Goal: Transaction & Acquisition: Purchase product/service

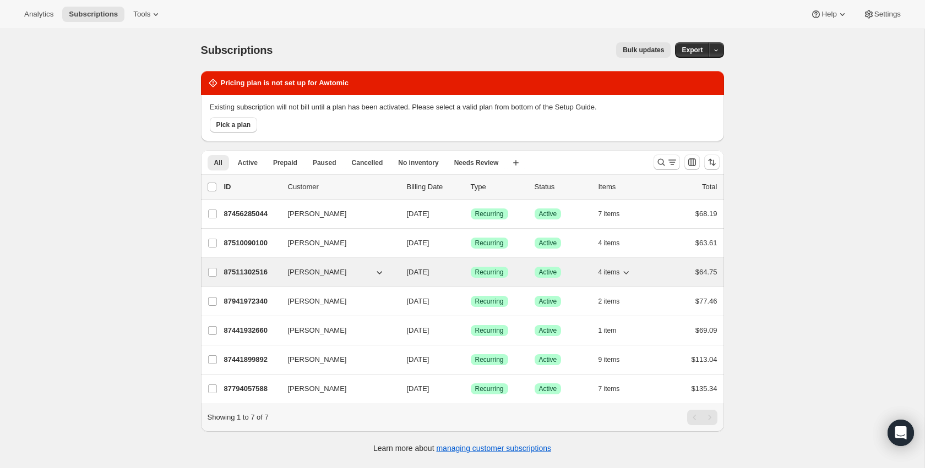
click at [245, 274] on p "87511302516" at bounding box center [251, 272] width 55 height 11
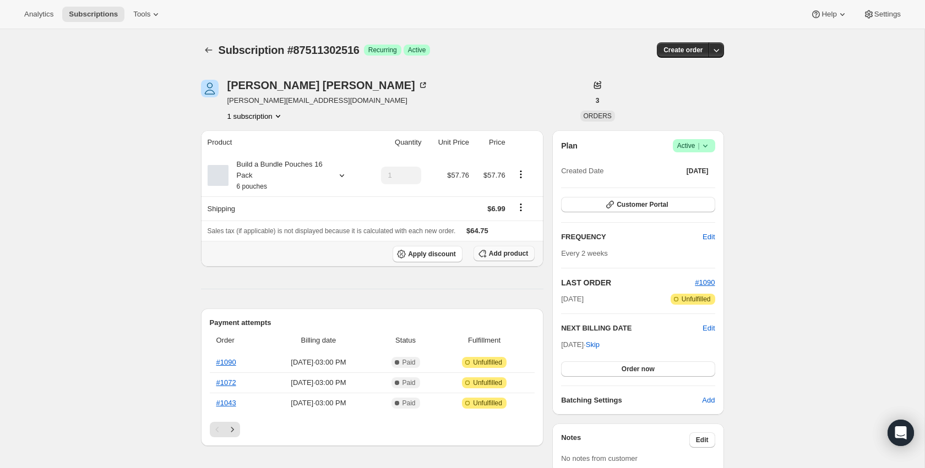
click at [516, 255] on span "Add product" at bounding box center [508, 253] width 39 height 9
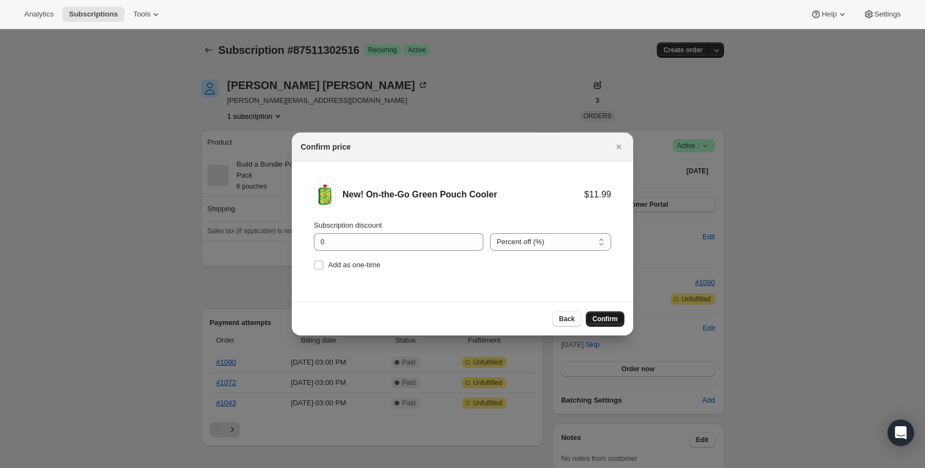
click at [593, 321] on span "Confirm" at bounding box center [604, 319] width 25 height 9
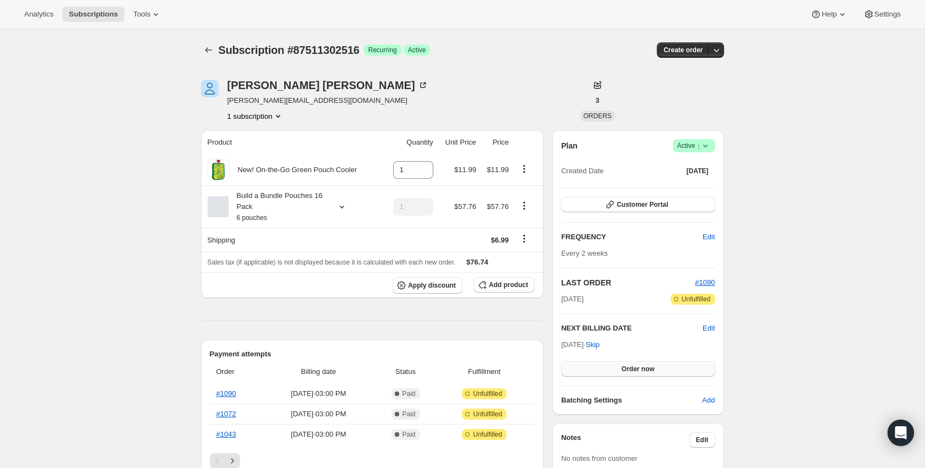
click at [640, 367] on span "Order now" at bounding box center [637, 369] width 33 height 9
click at [640, 367] on span "Click to confirm" at bounding box center [638, 369] width 50 height 9
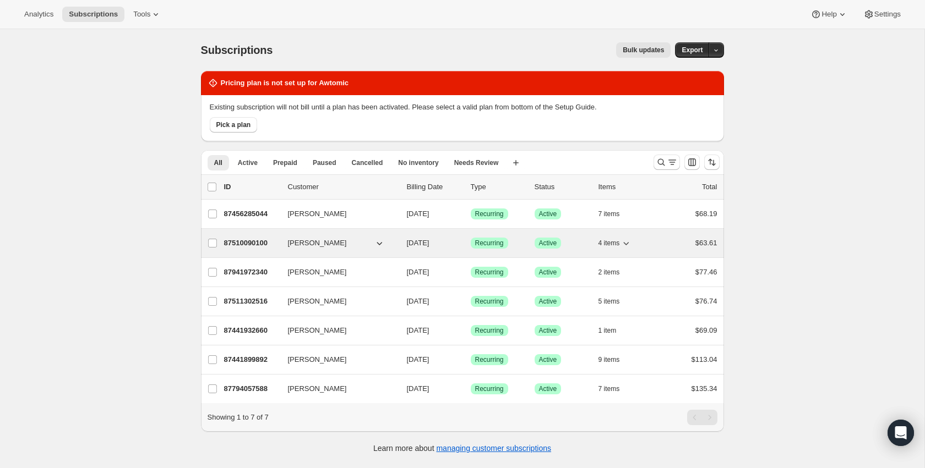
click at [253, 243] on p "87510090100" at bounding box center [251, 243] width 55 height 11
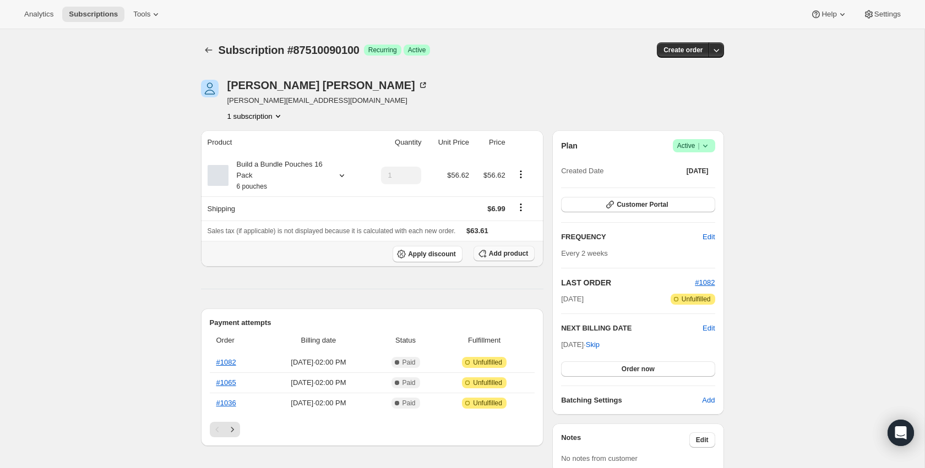
click at [501, 256] on span "Add product" at bounding box center [508, 253] width 39 height 9
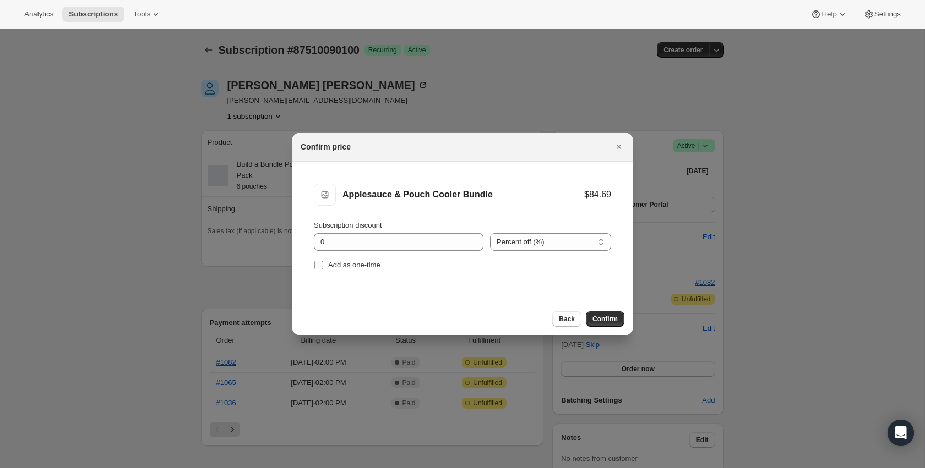
click at [369, 266] on span "Add as one-time" at bounding box center [354, 265] width 52 height 8
click at [323, 266] on input "Add as one-time" at bounding box center [318, 265] width 9 height 9
checkbox input "true"
drag, startPoint x: 605, startPoint y: 324, endPoint x: 574, endPoint y: 319, distance: 31.2
click at [605, 324] on button "Confirm" at bounding box center [605, 319] width 39 height 15
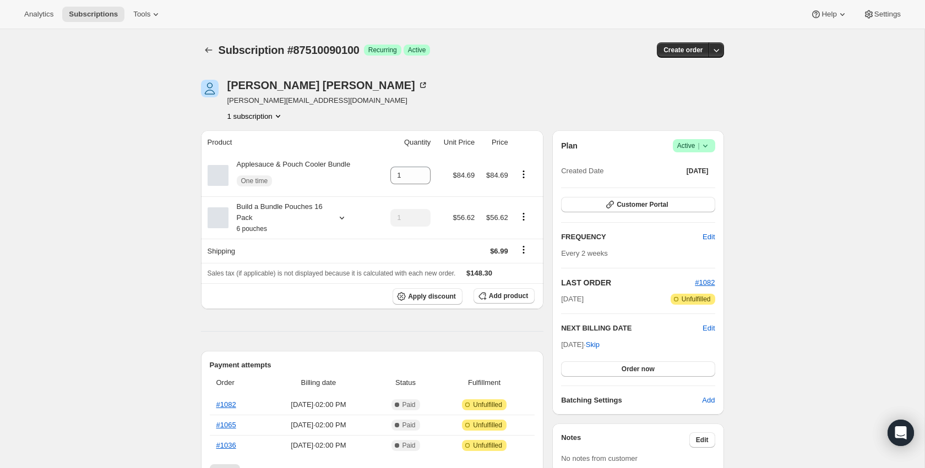
click at [651, 360] on div "[DATE] · Skip Order now" at bounding box center [638, 358] width 154 height 37
click at [646, 367] on span "Order now" at bounding box center [637, 369] width 33 height 9
click at [646, 367] on span "Click to confirm" at bounding box center [638, 369] width 50 height 9
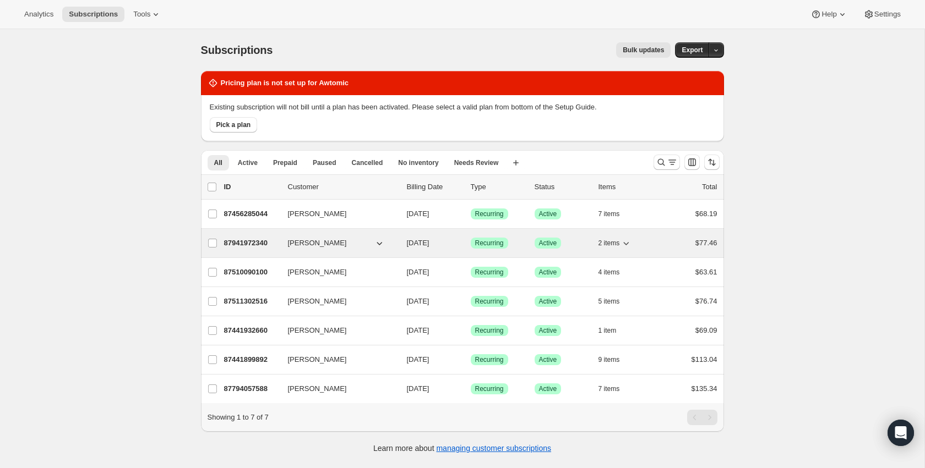
click at [241, 248] on p "87941972340" at bounding box center [251, 243] width 55 height 11
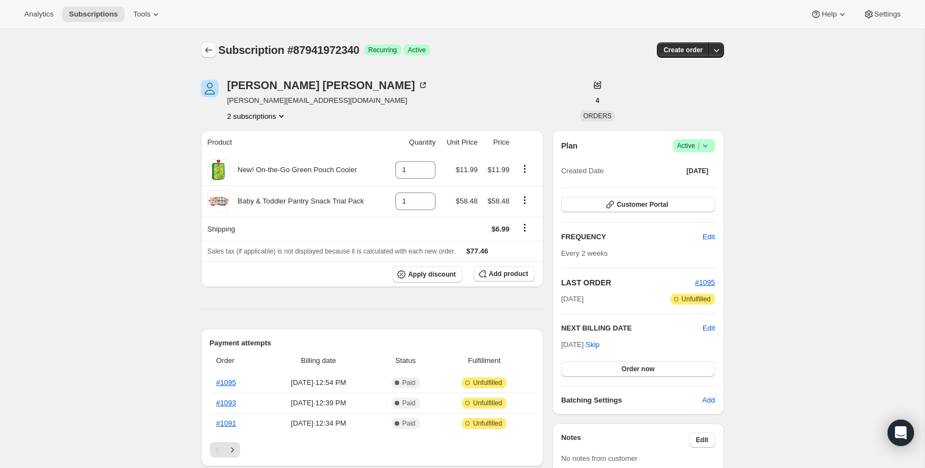
click at [211, 45] on icon "Subscriptions" at bounding box center [208, 50] width 11 height 11
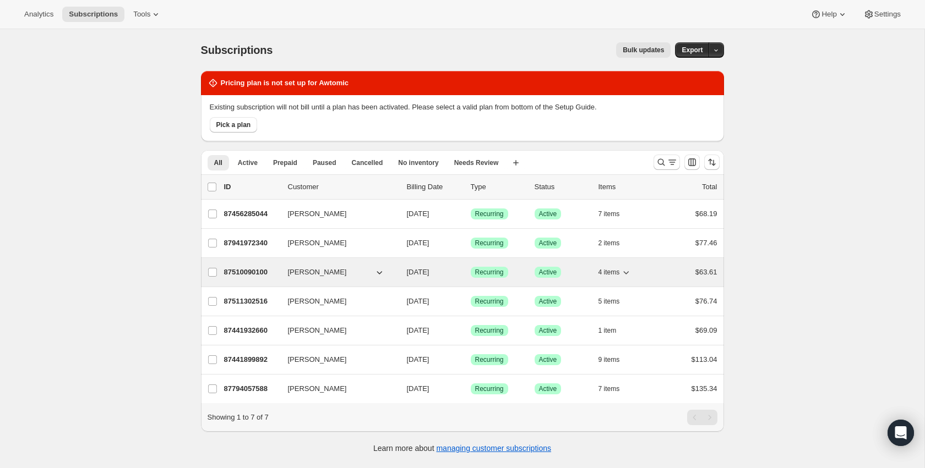
click at [243, 274] on p "87510090100" at bounding box center [251, 272] width 55 height 11
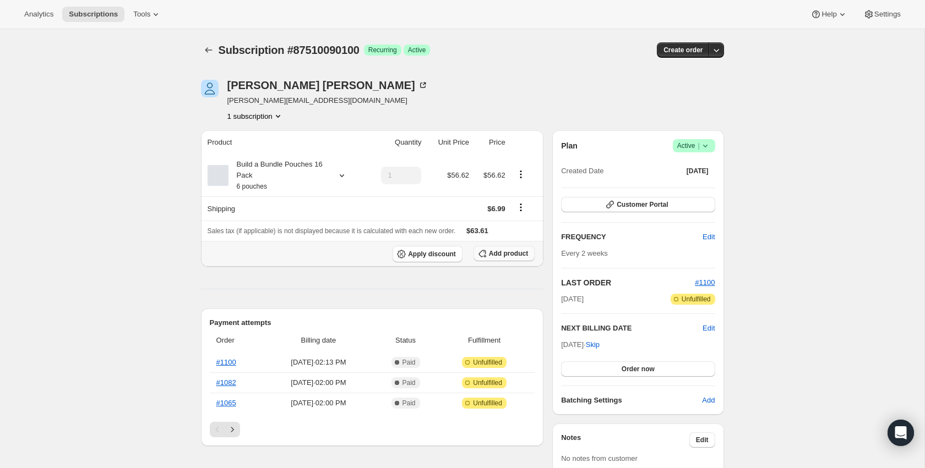
click at [523, 256] on span "Add product" at bounding box center [508, 253] width 39 height 9
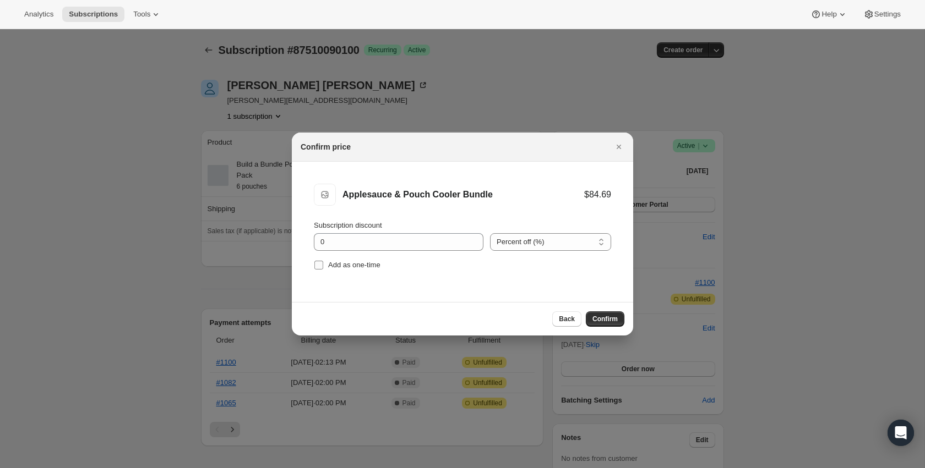
click at [349, 260] on span "Add as one-time" at bounding box center [354, 265] width 52 height 11
click at [323, 261] on input "Add as one-time" at bounding box center [318, 265] width 9 height 9
checkbox input "true"
click at [591, 314] on button "Confirm" at bounding box center [605, 319] width 39 height 15
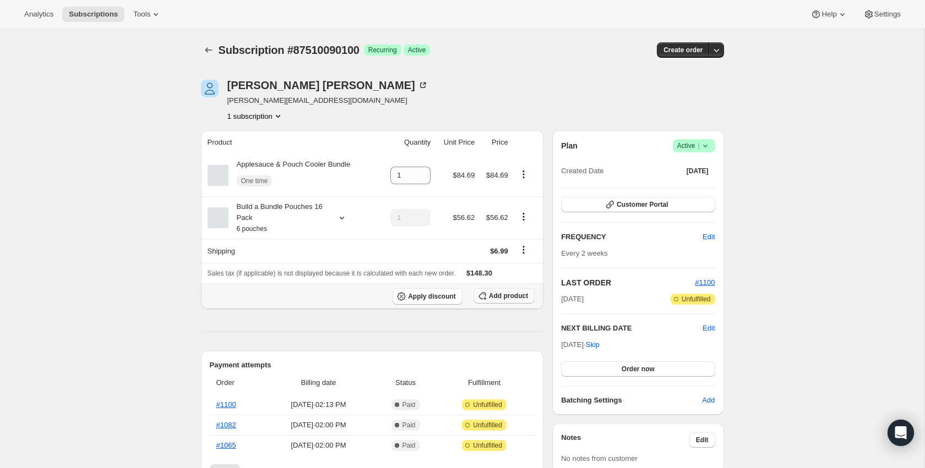
click at [493, 300] on span "Add product" at bounding box center [508, 296] width 39 height 9
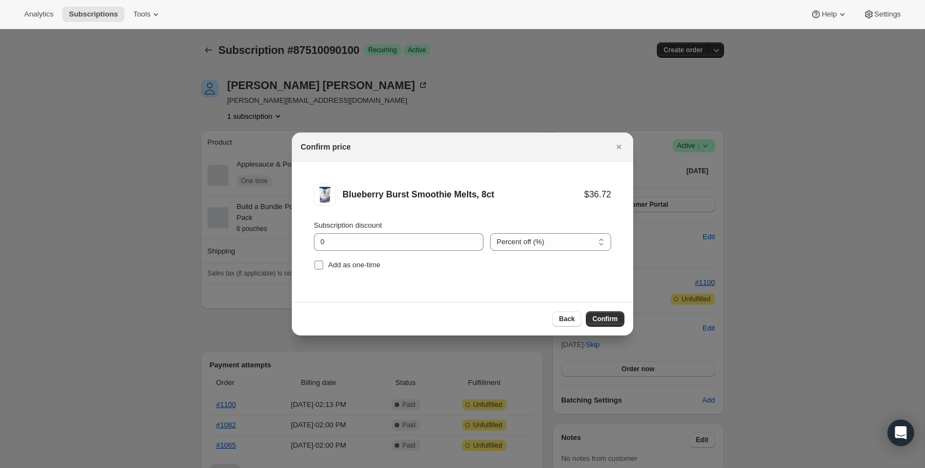
click at [352, 258] on label "Add as one-time" at bounding box center [347, 265] width 67 height 15
click at [323, 261] on input "Add as one-time" at bounding box center [318, 265] width 9 height 9
checkbox input "true"
click at [602, 310] on div "Back Confirm" at bounding box center [462, 319] width 341 height 34
click at [600, 315] on span "Confirm" at bounding box center [604, 319] width 25 height 9
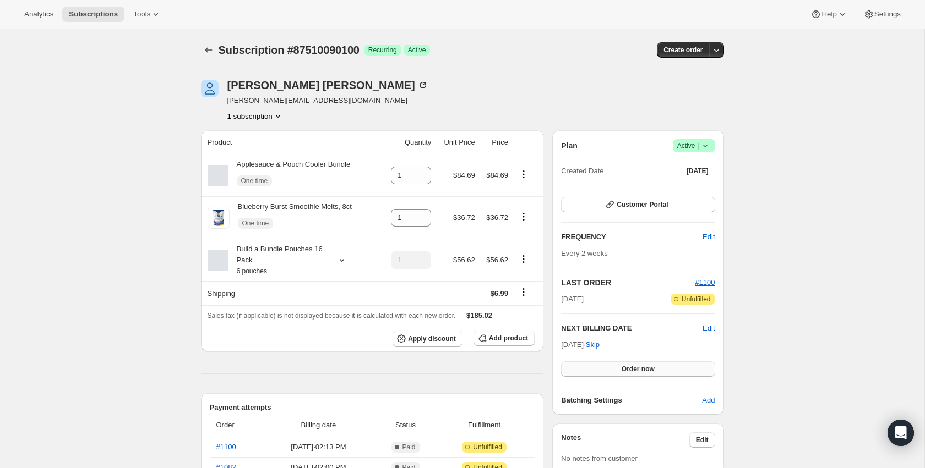
click at [634, 370] on span "Order now" at bounding box center [637, 369] width 33 height 9
click at [634, 370] on span "Click to confirm" at bounding box center [638, 369] width 50 height 9
